Goal: Find specific page/section: Find specific page/section

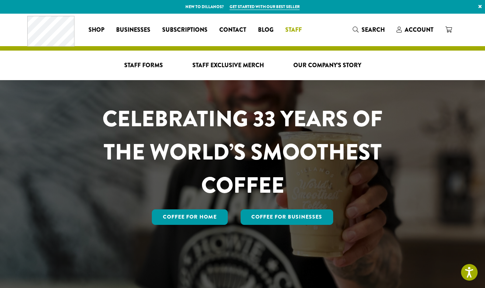
click at [288, 27] on span "Staff" at bounding box center [293, 29] width 17 height 9
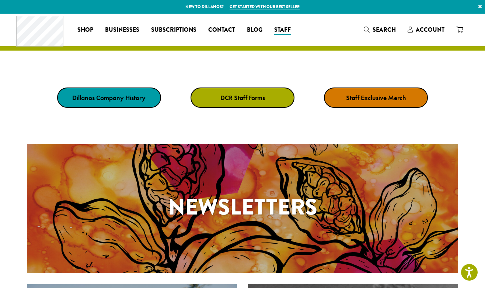
click at [251, 105] on link "DCR Staff Forms" at bounding box center [243, 97] width 104 height 20
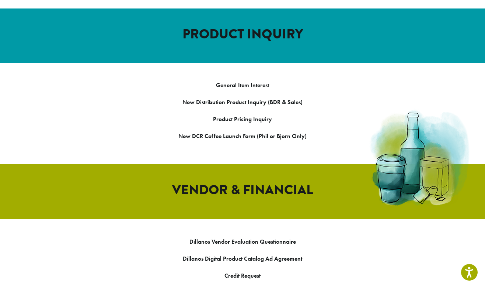
scroll to position [1065, 0]
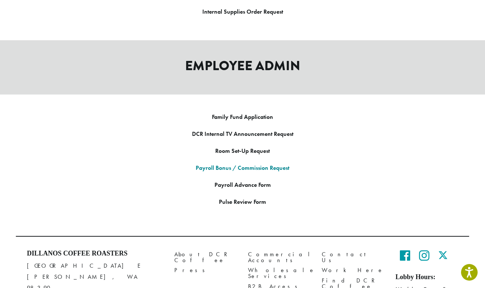
click at [242, 164] on link "Payroll Bonus / Commission Request" at bounding box center [243, 168] width 94 height 8
